Goal: Task Accomplishment & Management: Use online tool/utility

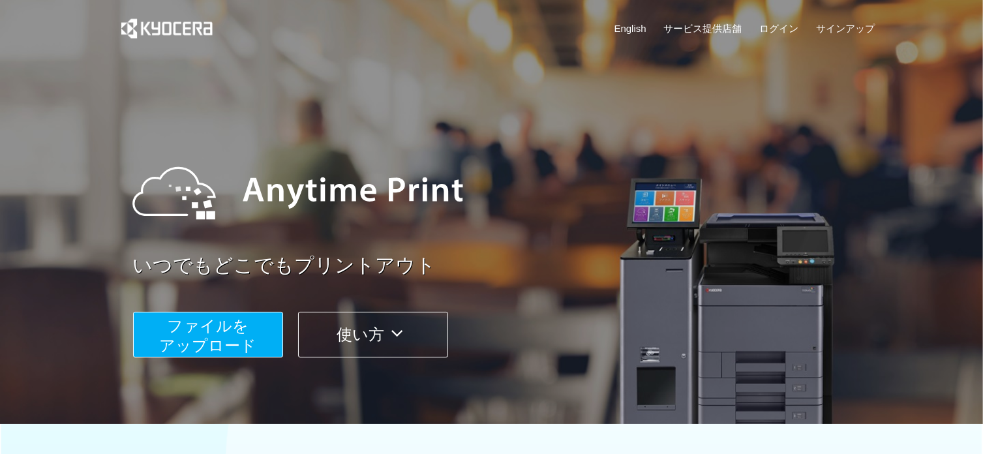
click at [404, 329] on icon at bounding box center [396, 334] width 25 height 20
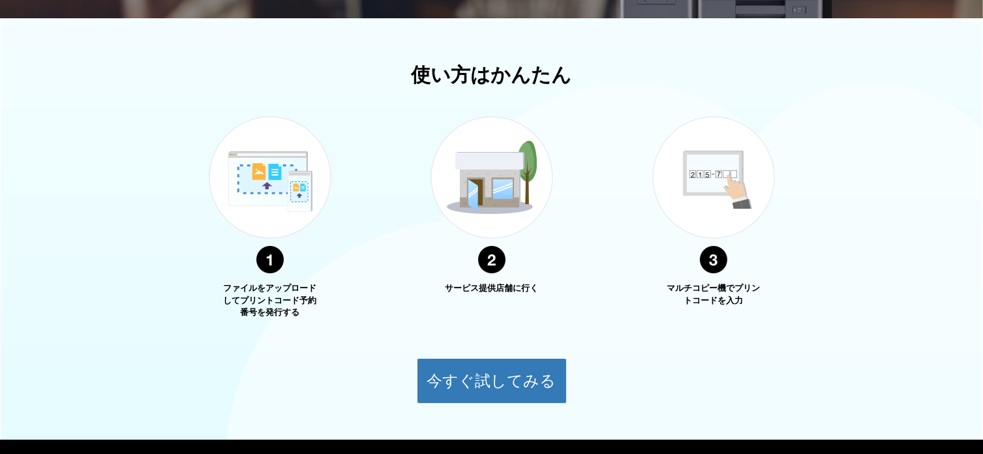
scroll to position [470, 0]
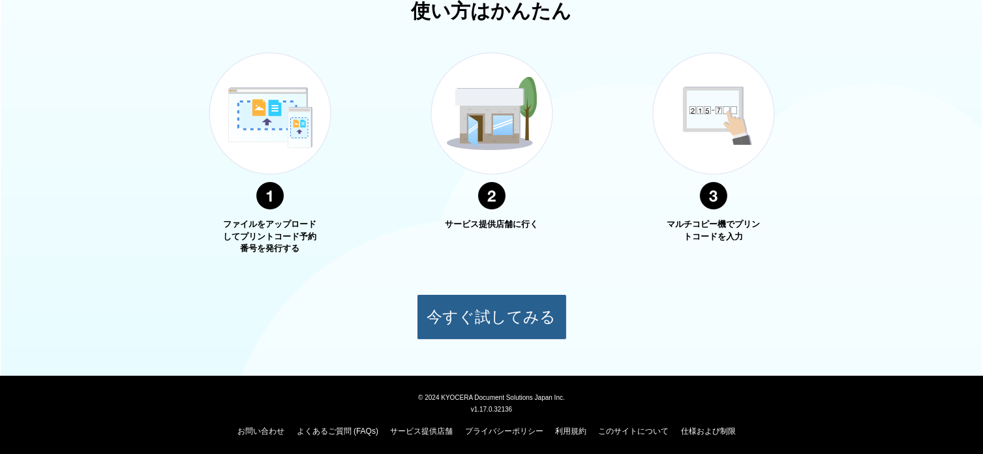
click at [461, 318] on button "今すぐ試してみる" at bounding box center [492, 317] width 150 height 46
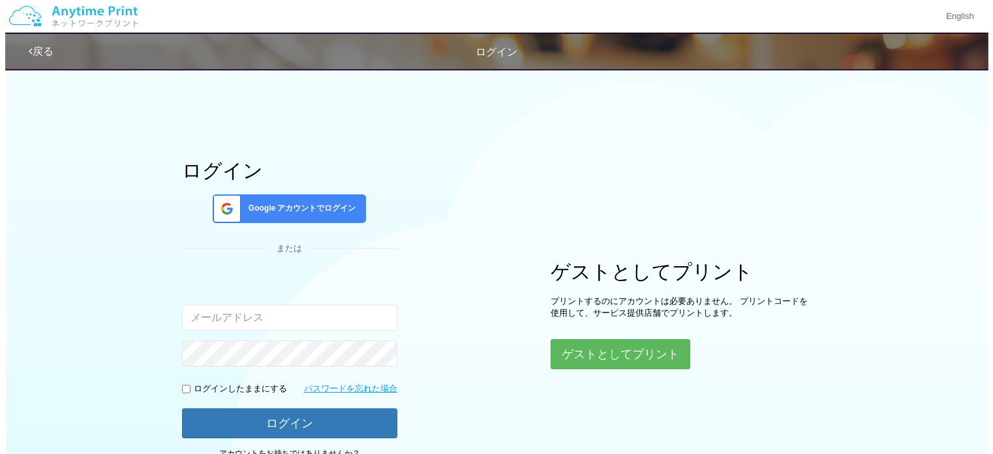
scroll to position [81, 0]
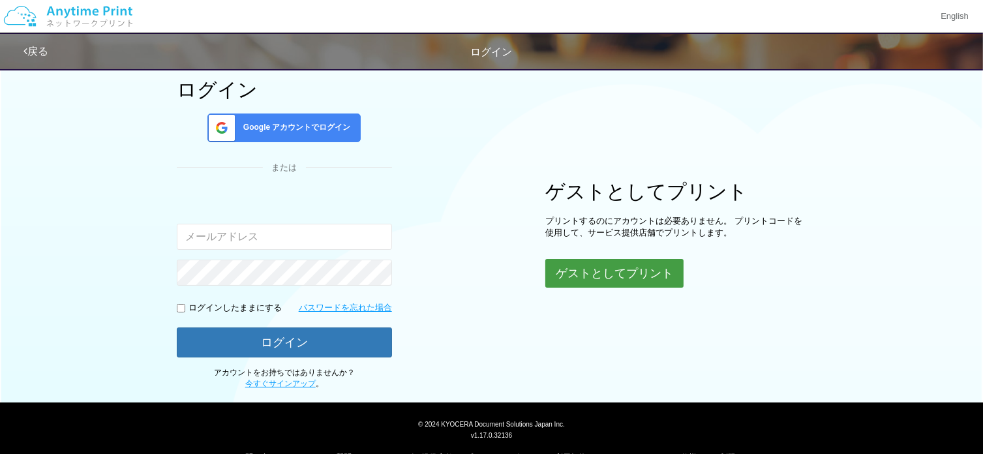
click at [606, 276] on button "ゲストとしてプリント" at bounding box center [614, 273] width 138 height 29
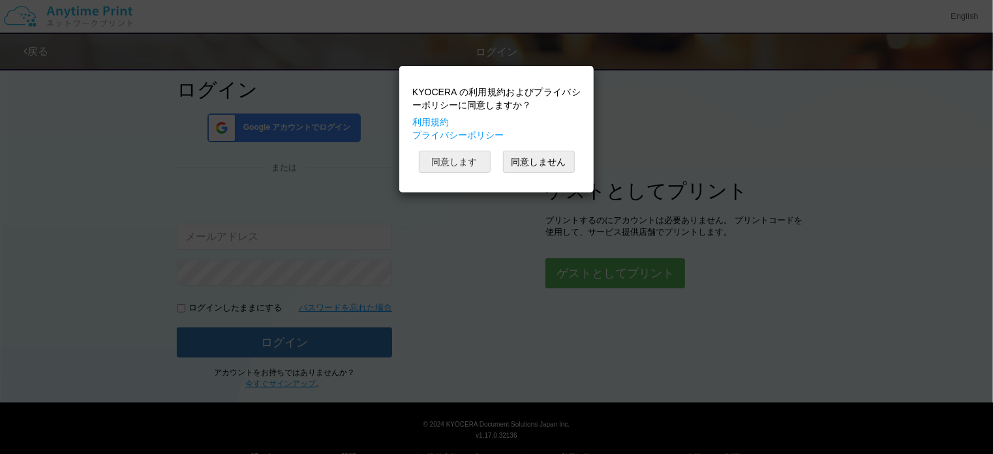
click at [464, 166] on button "同意します" at bounding box center [455, 162] width 72 height 22
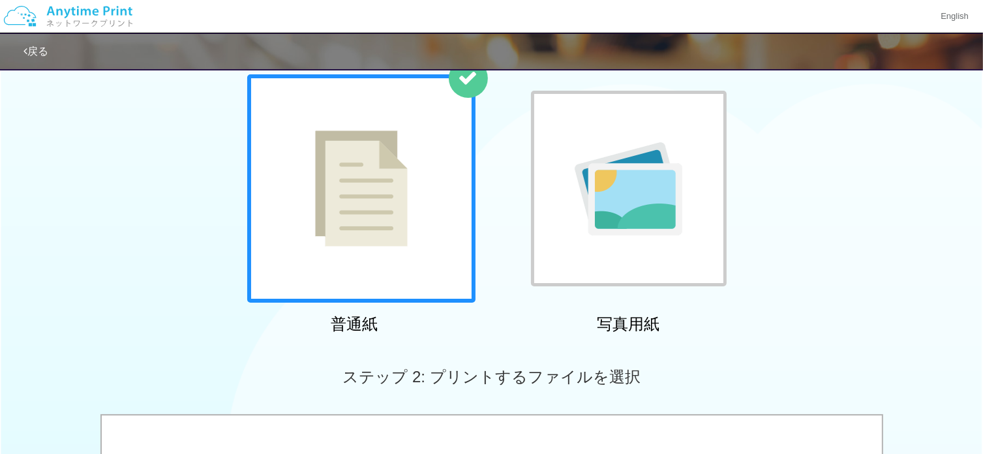
scroll to position [83, 0]
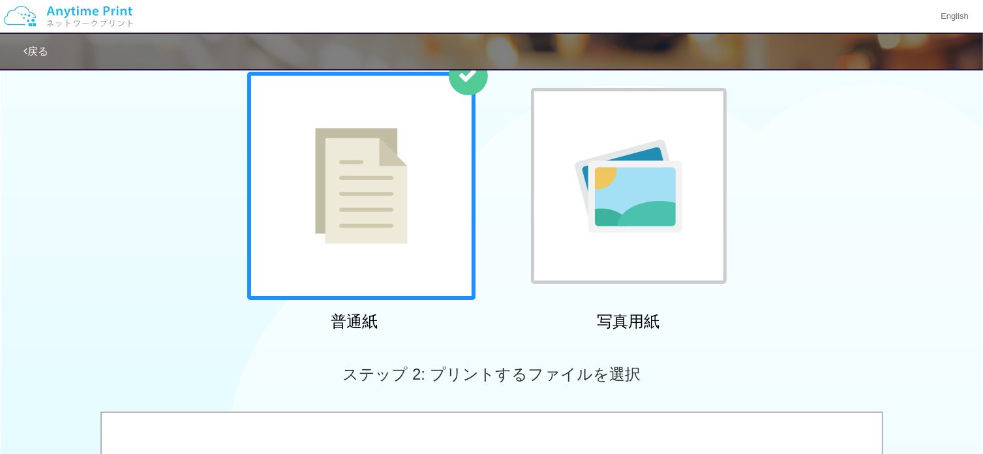
click at [410, 207] on div at bounding box center [361, 186] width 228 height 228
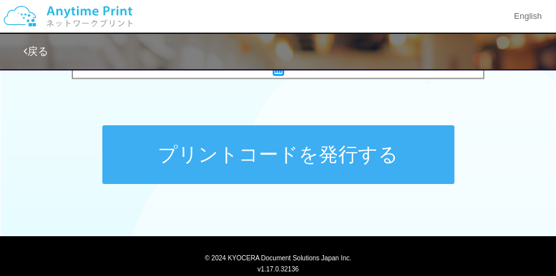
scroll to position [676, 0]
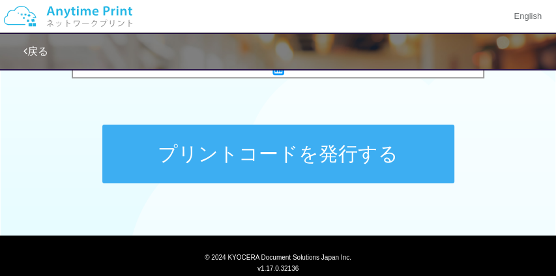
click at [350, 150] on button "プリントコードを発行する" at bounding box center [278, 154] width 352 height 59
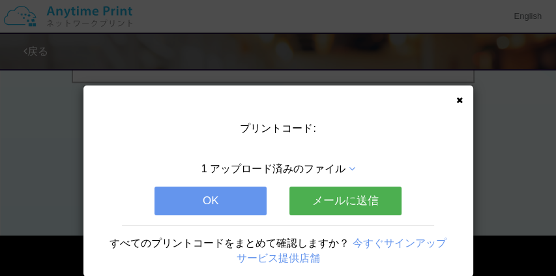
scroll to position [0, 0]
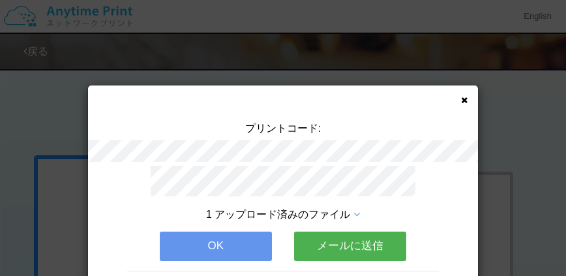
click at [344, 239] on button "メールに送信" at bounding box center [350, 246] width 112 height 29
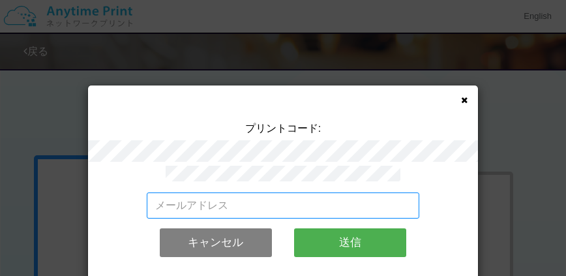
click at [337, 204] on input "email" at bounding box center [283, 205] width 273 height 26
type input "[EMAIL_ADDRESS][DOMAIN_NAME]"
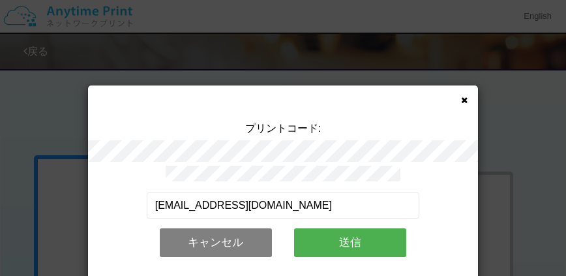
click at [331, 238] on button "送信" at bounding box center [350, 242] width 112 height 29
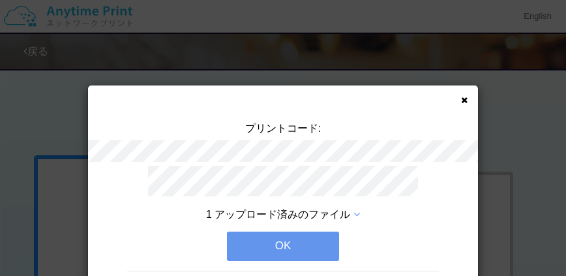
click at [308, 239] on button "OK" at bounding box center [283, 246] width 112 height 29
